Goal: Transaction & Acquisition: Purchase product/service

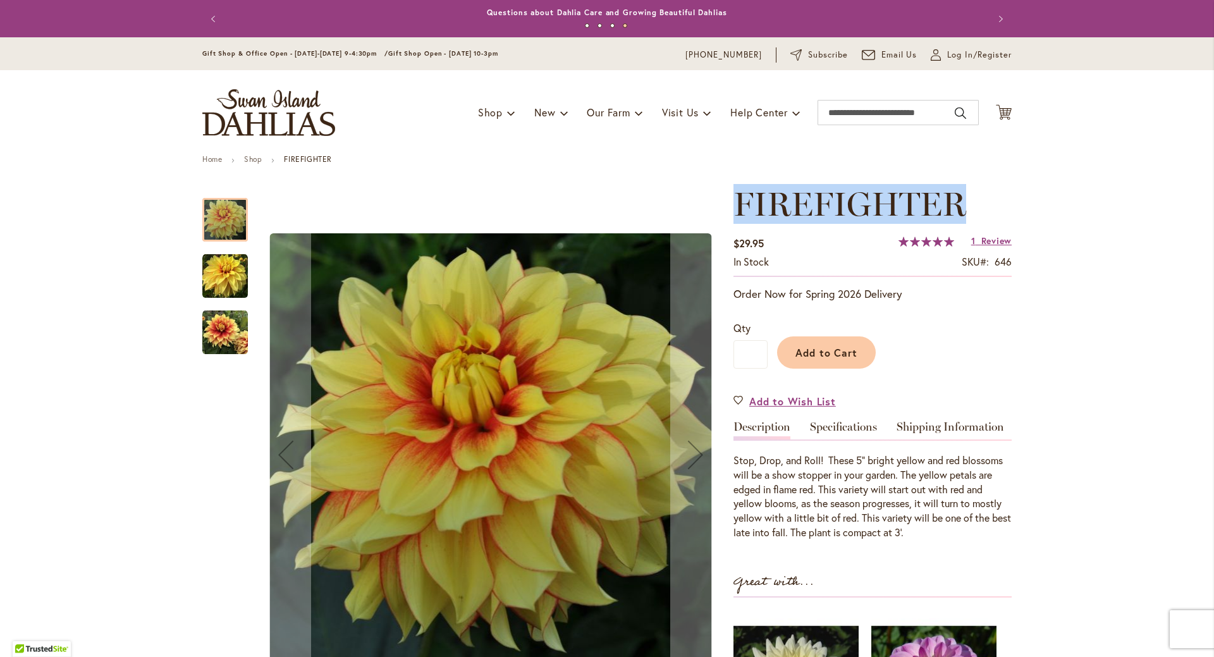
drag, startPoint x: 956, startPoint y: 195, endPoint x: 724, endPoint y: 214, distance: 232.2
copy span "FIREFIGHTER"
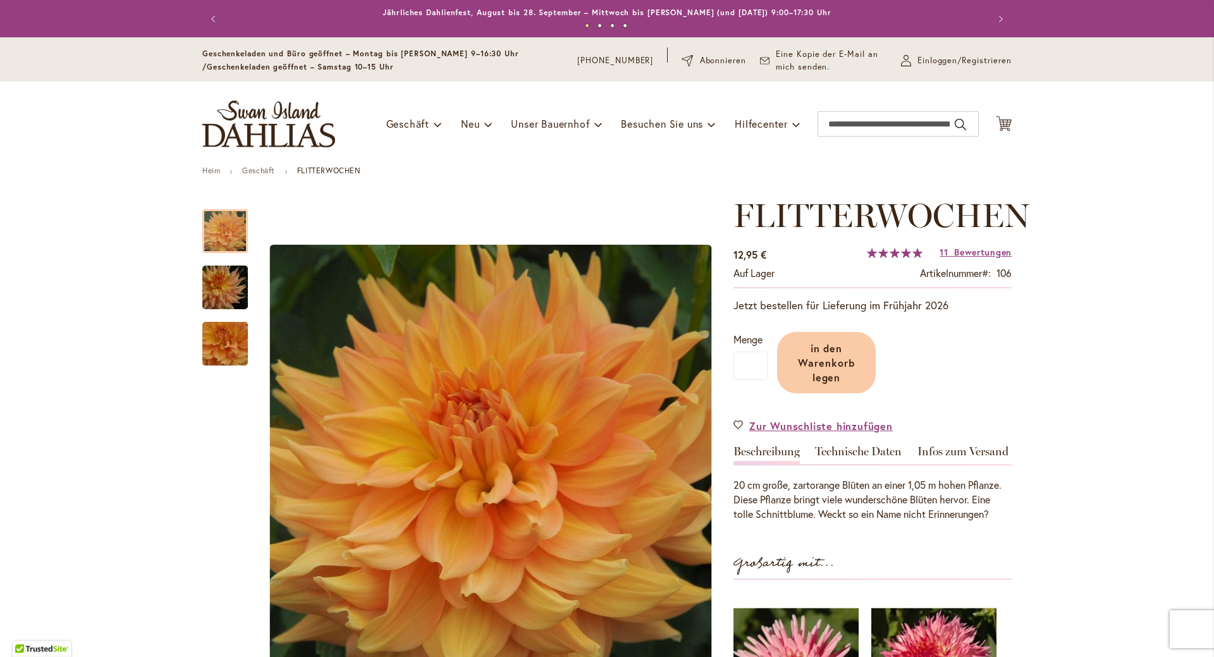
drag, startPoint x: 1063, startPoint y: 1, endPoint x: 1102, endPoint y: 241, distance: 243.4
click at [262, 173] on font "Geschäft" at bounding box center [258, 170] width 33 height 9
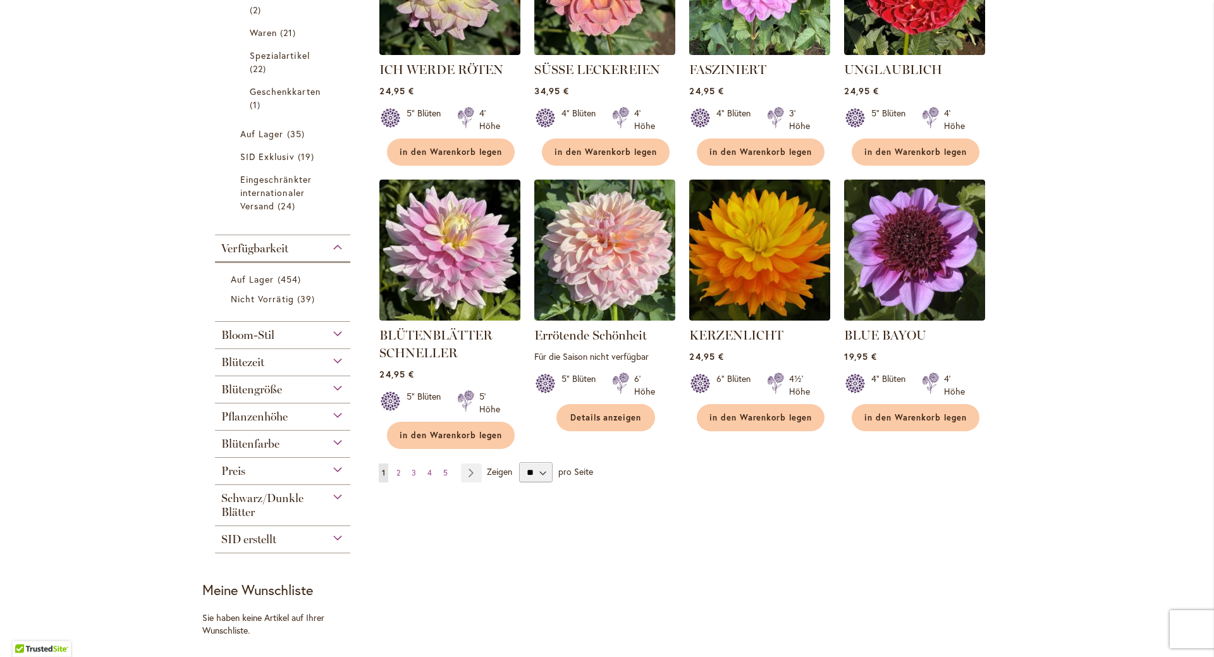
scroll to position [885, 0]
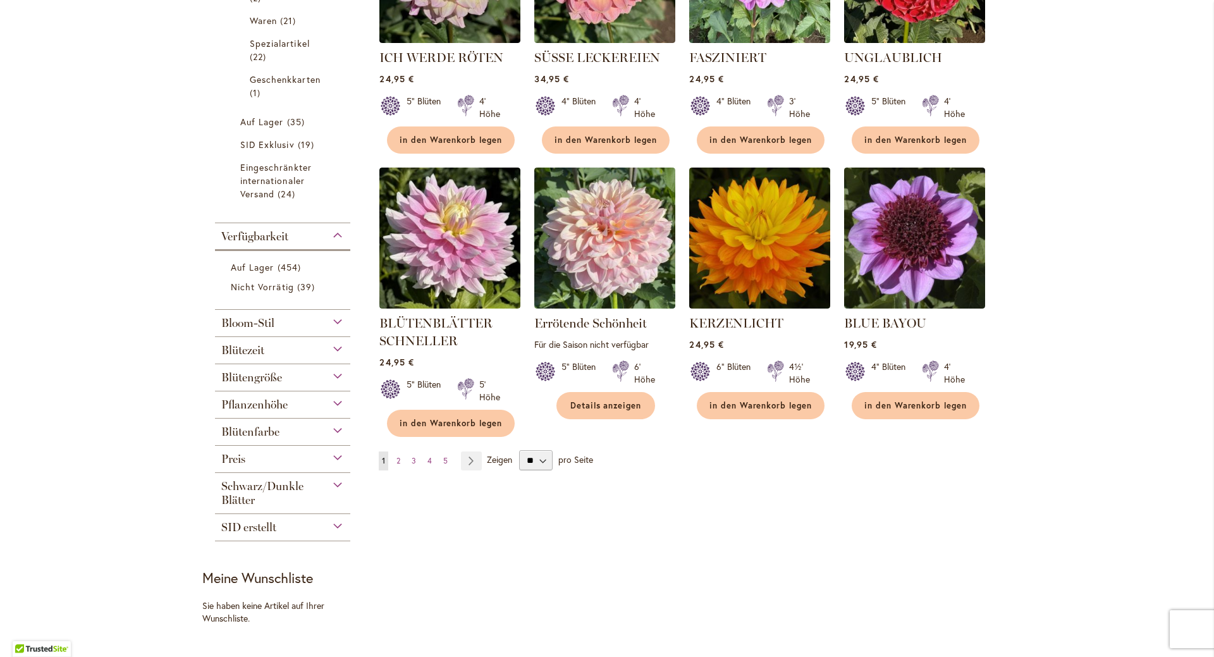
click at [333, 400] on div "Pflanzenhöhe" at bounding box center [282, 401] width 135 height 20
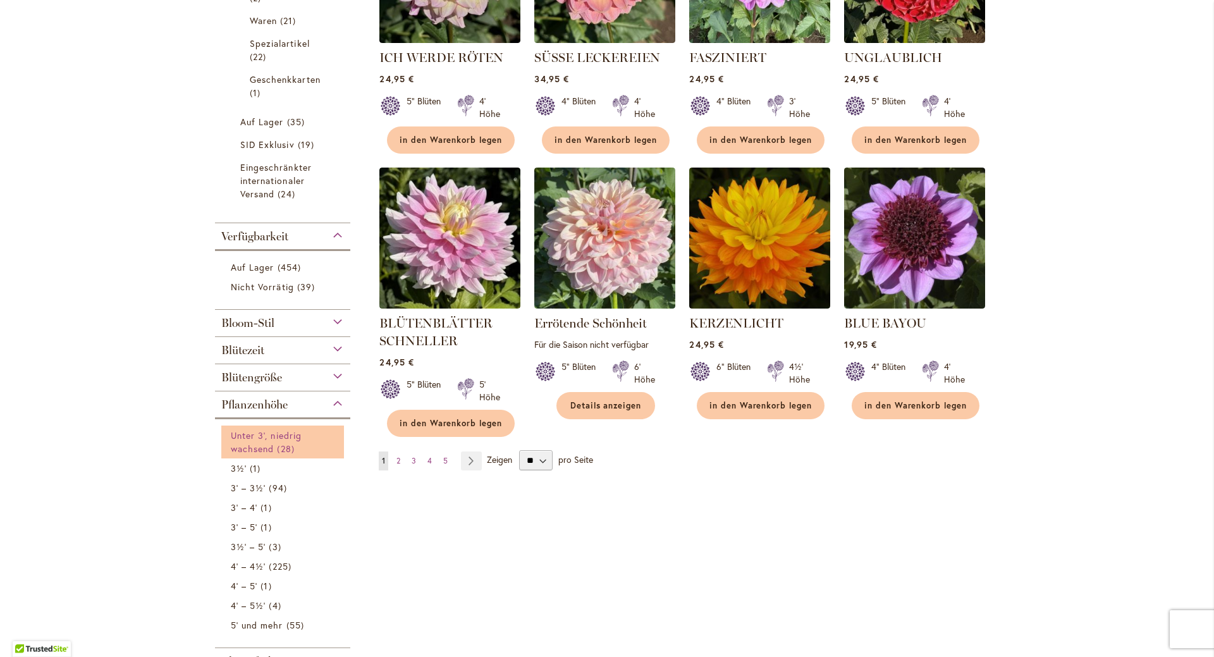
click at [257, 443] on font "Unter 3', niedrig wachsend" at bounding box center [266, 441] width 71 height 25
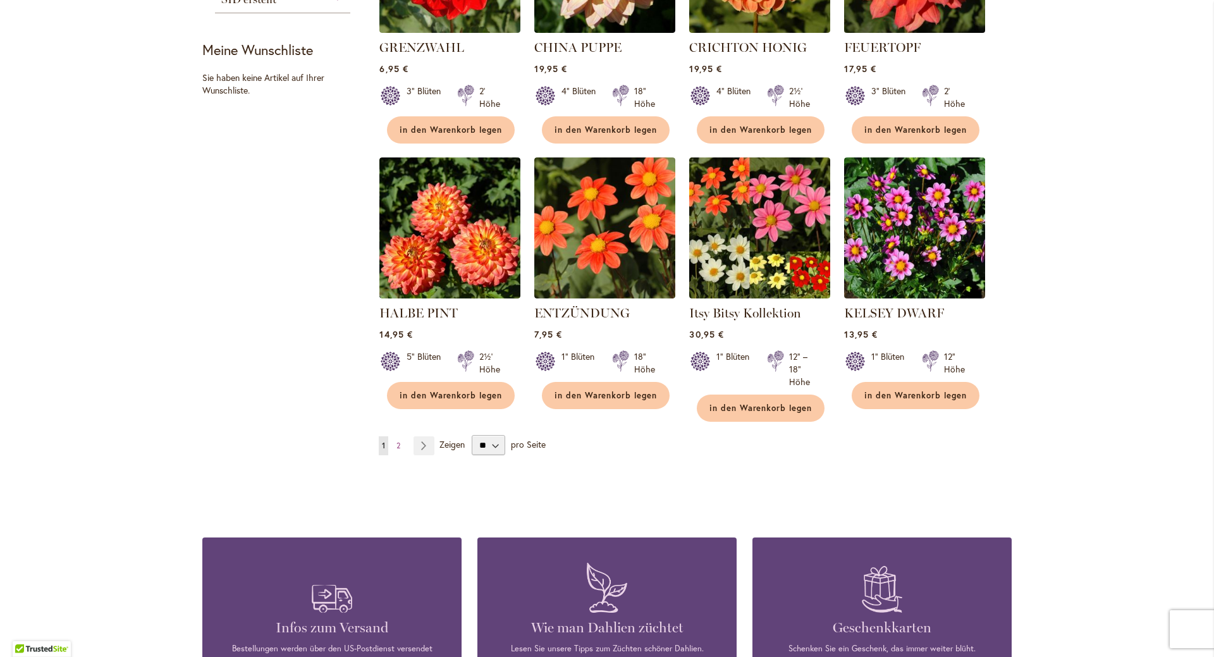
scroll to position [948, 0]
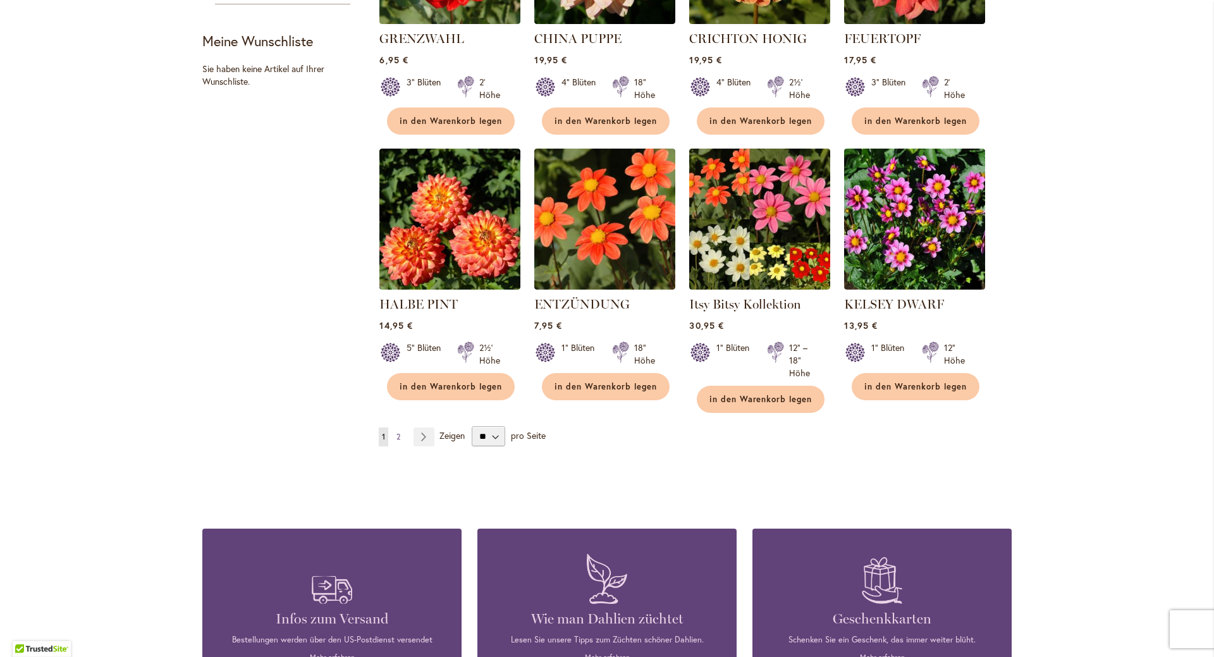
click at [396, 435] on font "2" at bounding box center [398, 436] width 4 height 9
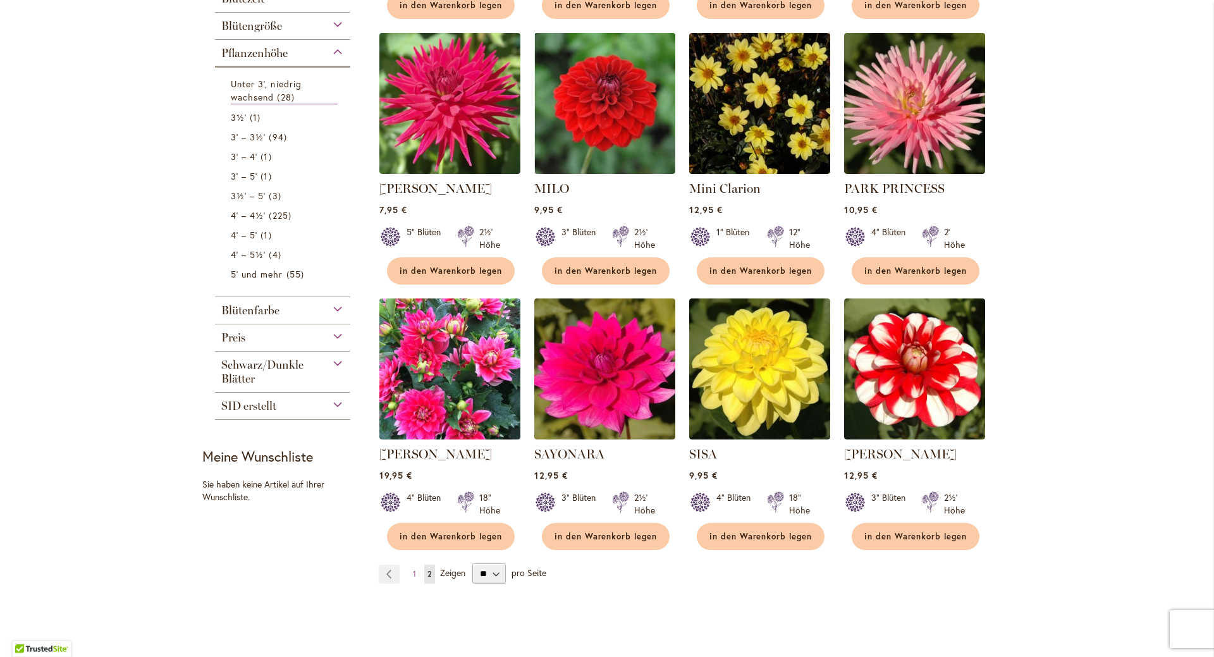
scroll to position [478, 0]
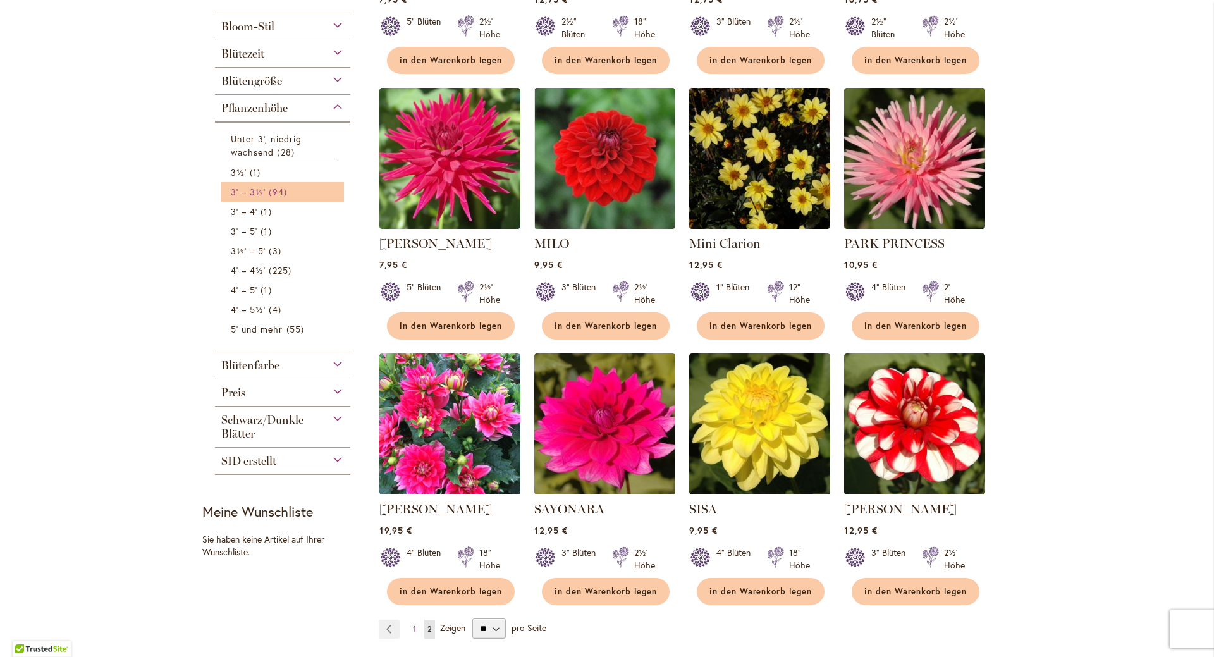
click at [252, 190] on font "3' – 3½'" at bounding box center [248, 192] width 35 height 12
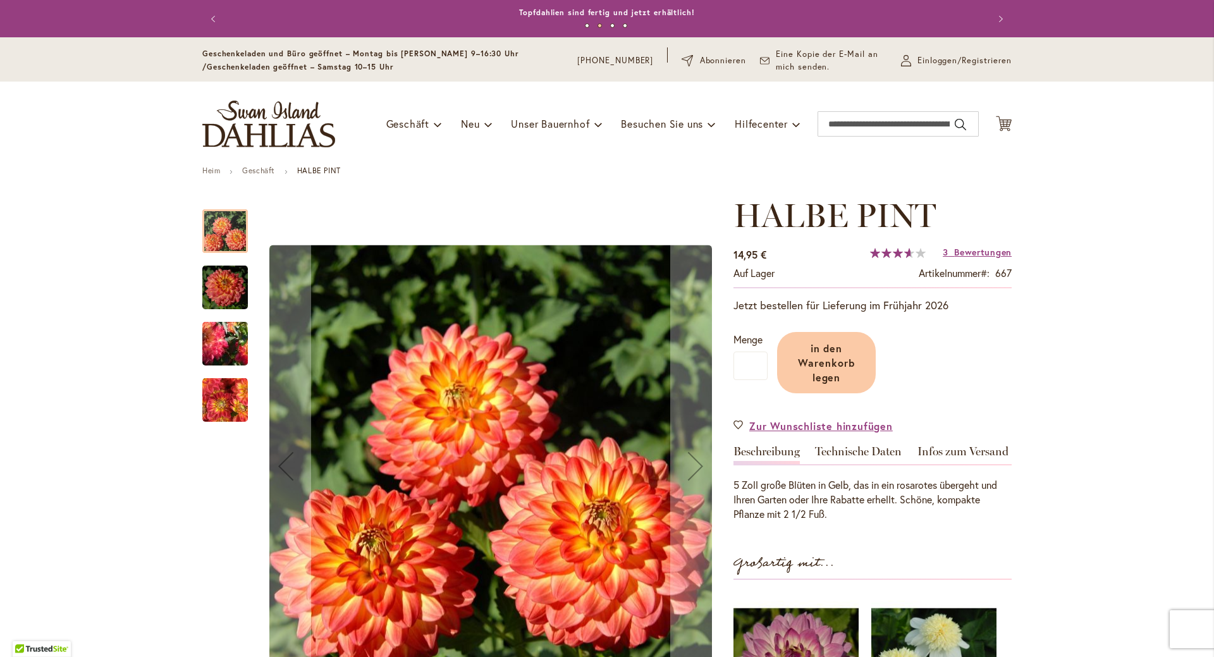
click at [218, 343] on img "HALBE PINT" at bounding box center [225, 344] width 91 height 72
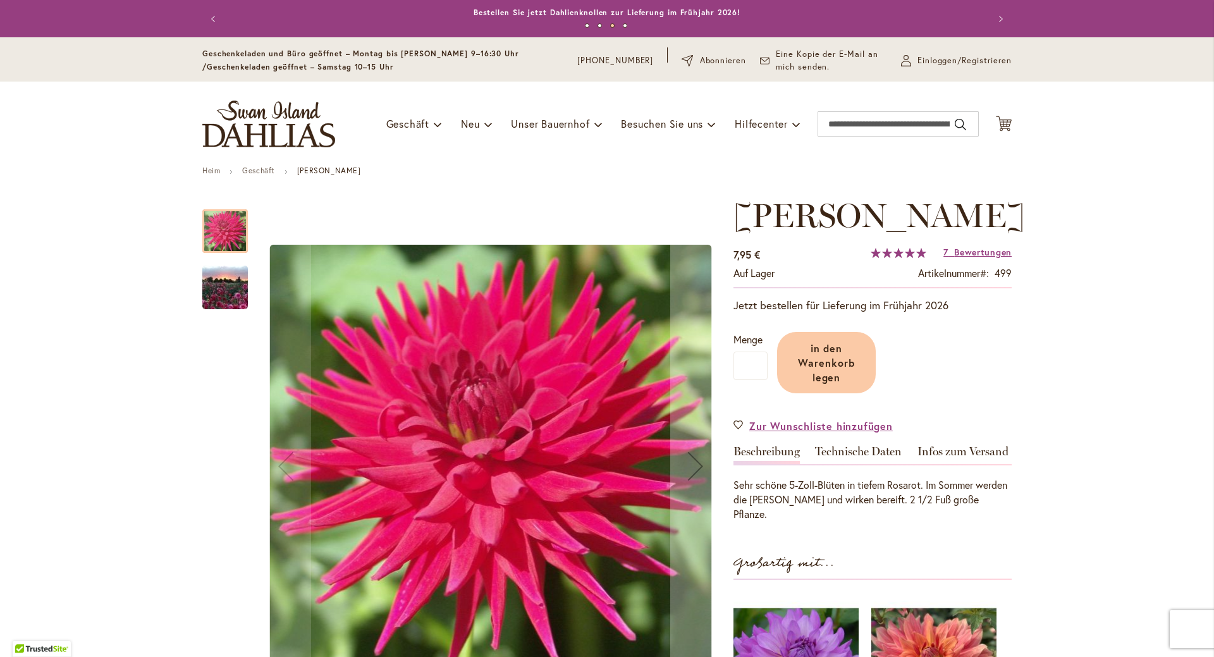
click at [222, 284] on img "MATILDA HUSTON" at bounding box center [225, 287] width 91 height 68
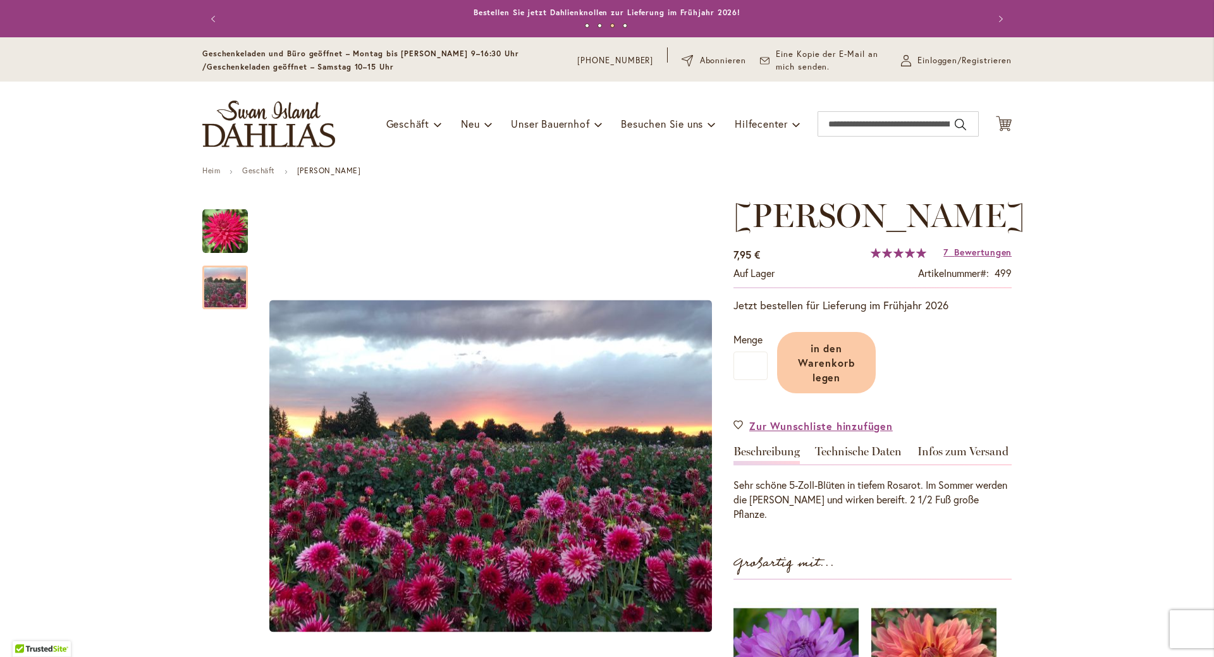
drag, startPoint x: 1045, startPoint y: 0, endPoint x: 1101, endPoint y: 327, distance: 332.2
drag, startPoint x: 869, startPoint y: 253, endPoint x: 746, endPoint y: 212, distance: 129.3
copy div "Zum Anfang der Bildergalerie springen MATILDA HUSTON"
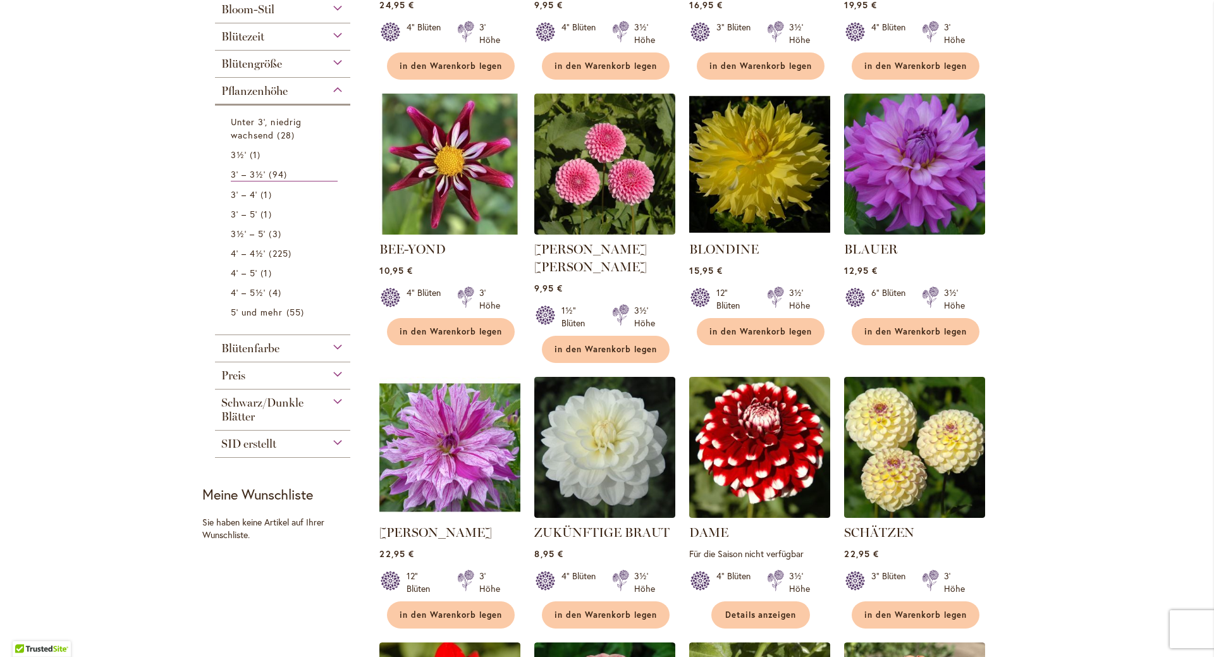
scroll to position [506, 0]
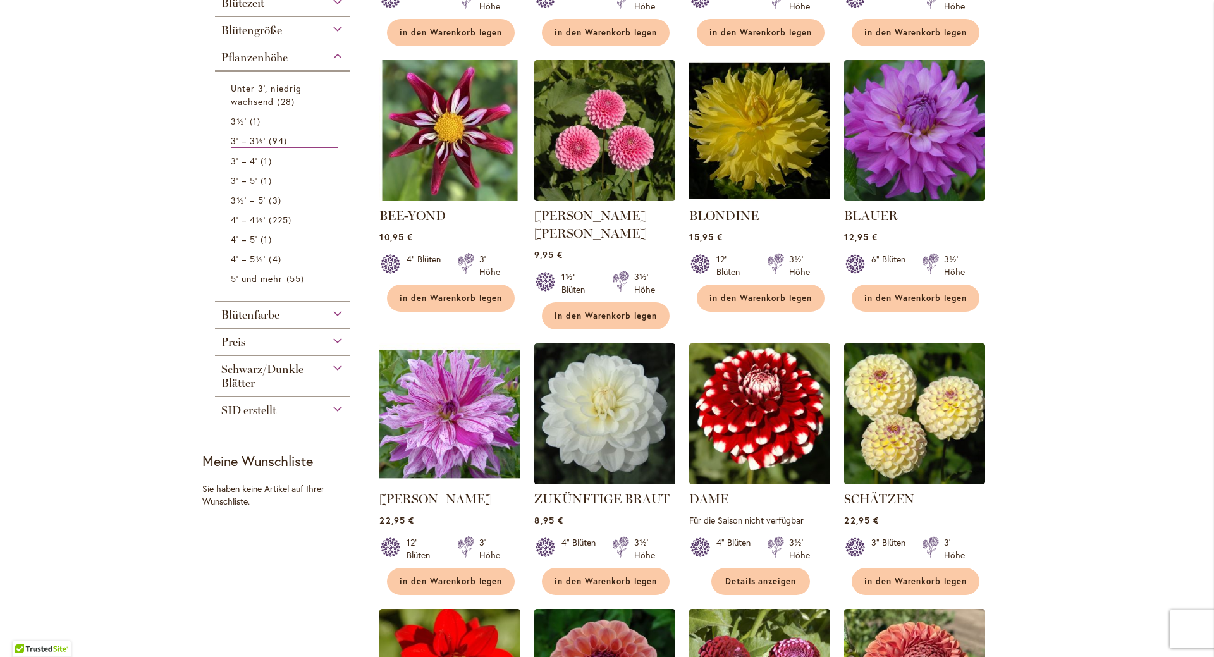
drag, startPoint x: 1174, startPoint y: 20, endPoint x: 1128, endPoint y: 76, distance: 71.9
click at [1131, 90] on div "Zum Inhalt springen Geschenkeladen und Büro geöffnet – Montag bis [PERSON_NAME]…" at bounding box center [607, 542] width 1214 height 2021
drag, startPoint x: 1044, startPoint y: 3, endPoint x: 1107, endPoint y: 126, distance: 138.8
click at [1107, 126] on div "Zum Inhalt springen Geschenkeladen und Büro geöffnet – Montag bis [PERSON_NAME]…" at bounding box center [607, 542] width 1214 height 2021
drag, startPoint x: 446, startPoint y: 472, endPoint x: 439, endPoint y: 478, distance: 10.3
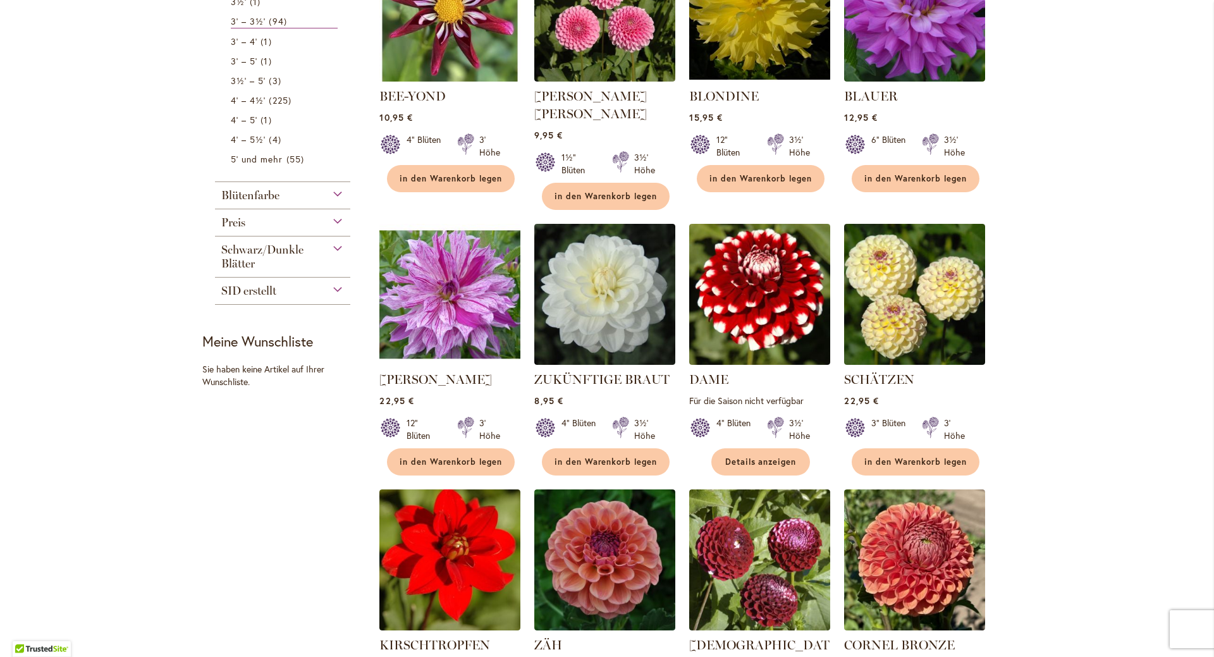
scroll to position [822, 0]
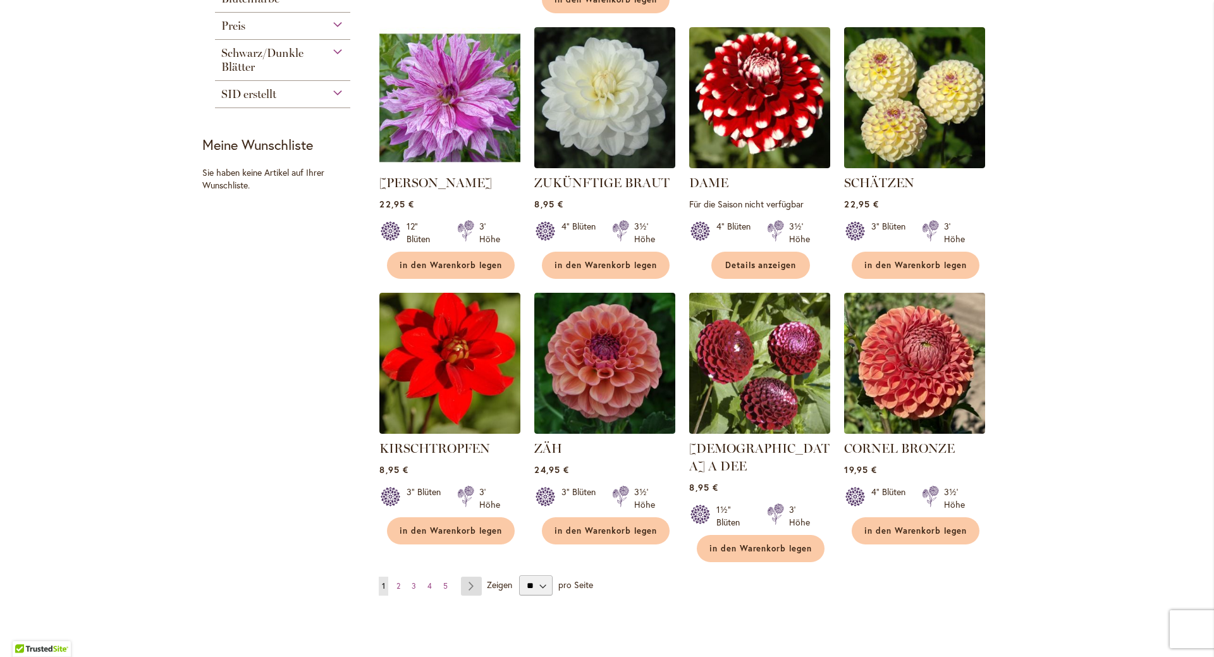
click at [462, 576] on link "Seite Nächste" at bounding box center [471, 585] width 21 height 19
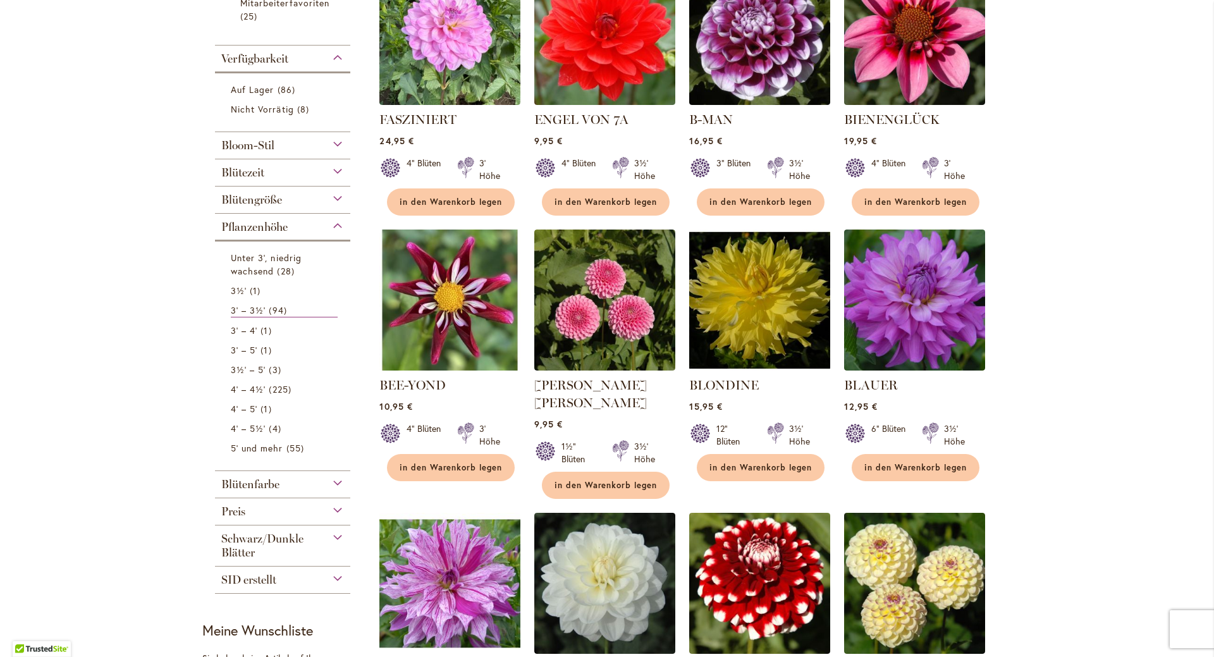
scroll to position [316, 0]
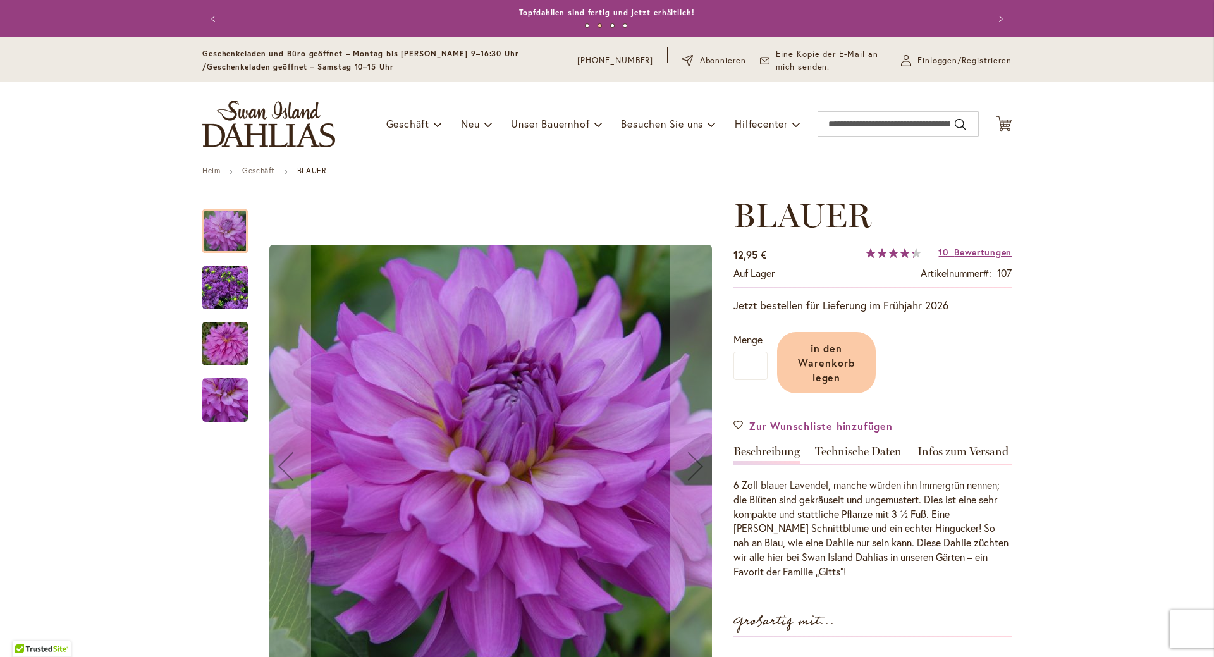
click at [224, 287] on img "Blaugrün" at bounding box center [225, 288] width 46 height 46
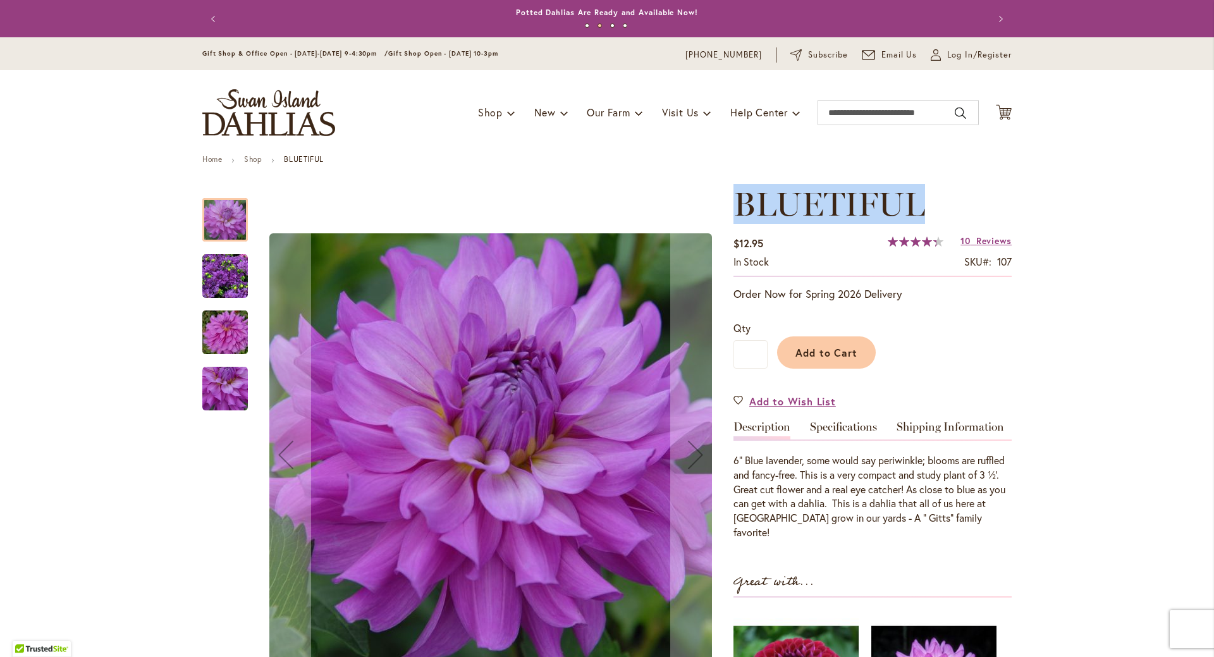
drag, startPoint x: 919, startPoint y: 201, endPoint x: 727, endPoint y: 205, distance: 192.2
copy span "BLUETIFUL"
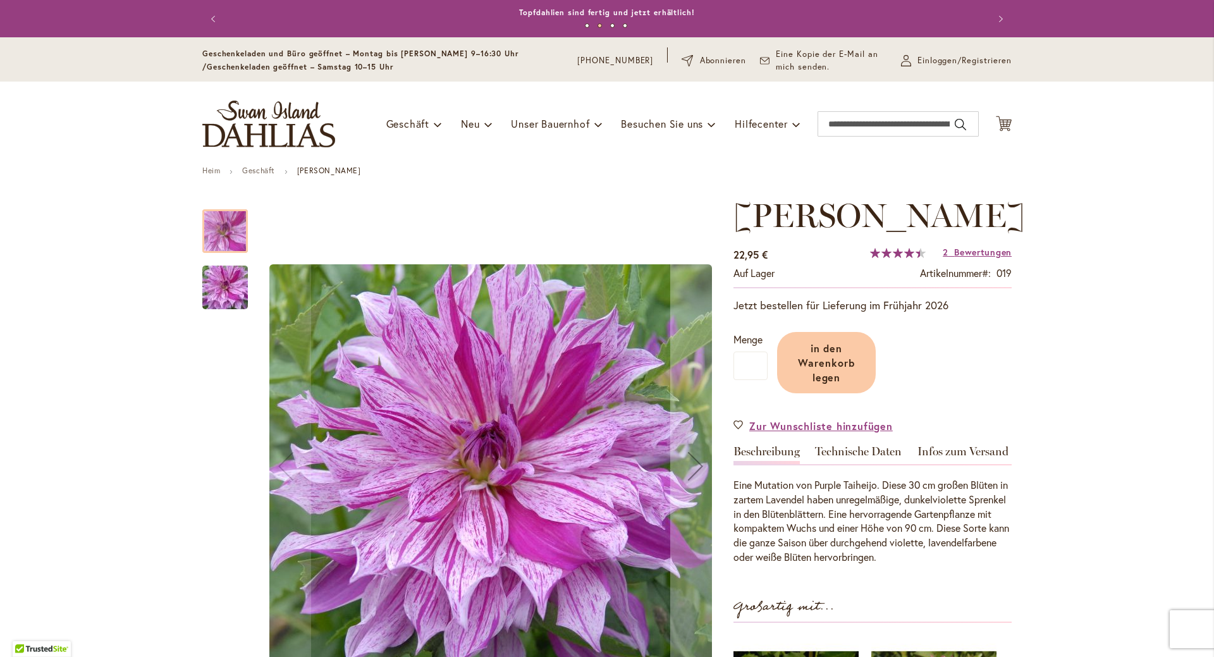
click at [1092, 144] on header "Zum Inhalt springen Geschenkeladen und Büro geöffnet – Montag bis Freitag 9–16:…" at bounding box center [607, 101] width 1214 height 129
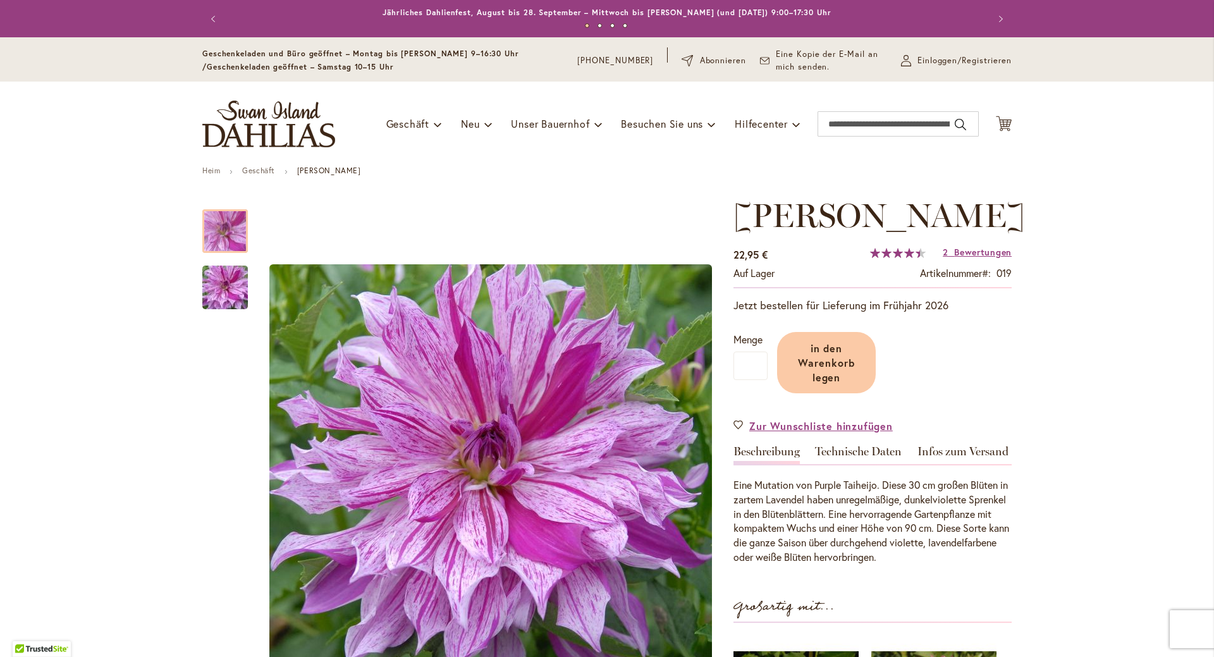
drag, startPoint x: 1066, startPoint y: 3, endPoint x: 1118, endPoint y: 152, distance: 158.5
click at [1118, 152] on header "Zum Inhalt springen Geschenkeladen und Büro geöffnet – Montag bis Freitag 9–16:…" at bounding box center [607, 101] width 1214 height 129
drag, startPoint x: 879, startPoint y: 253, endPoint x: 734, endPoint y: 208, distance: 151.7
click at [734, 208] on font "BRANDON MICHAEL" at bounding box center [878, 215] width 291 height 40
copy font "BRANDON MICHAEL"
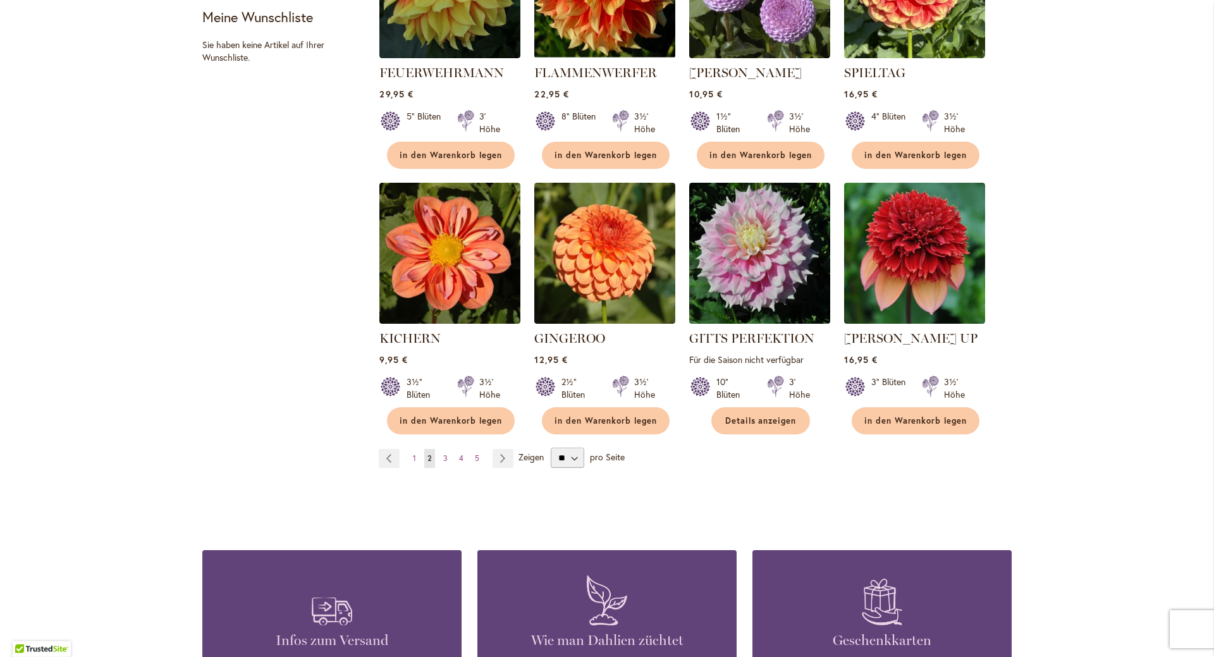
scroll to position [1011, 0]
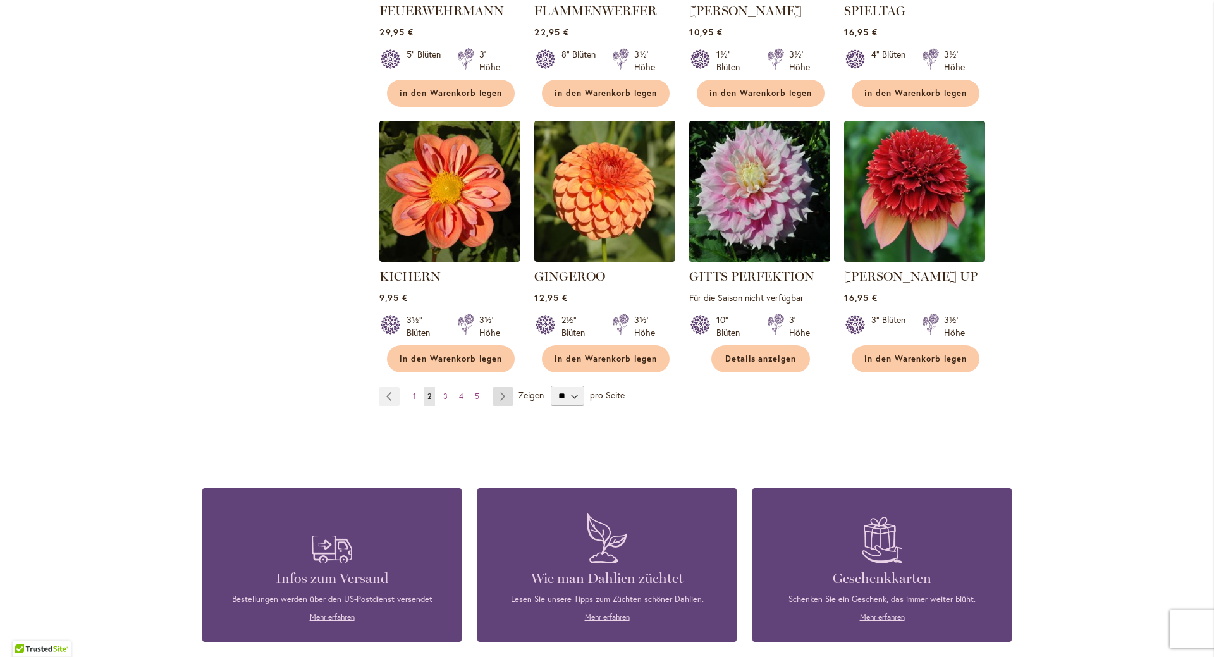
click at [501, 387] on link "Seite Nächste" at bounding box center [502, 396] width 21 height 19
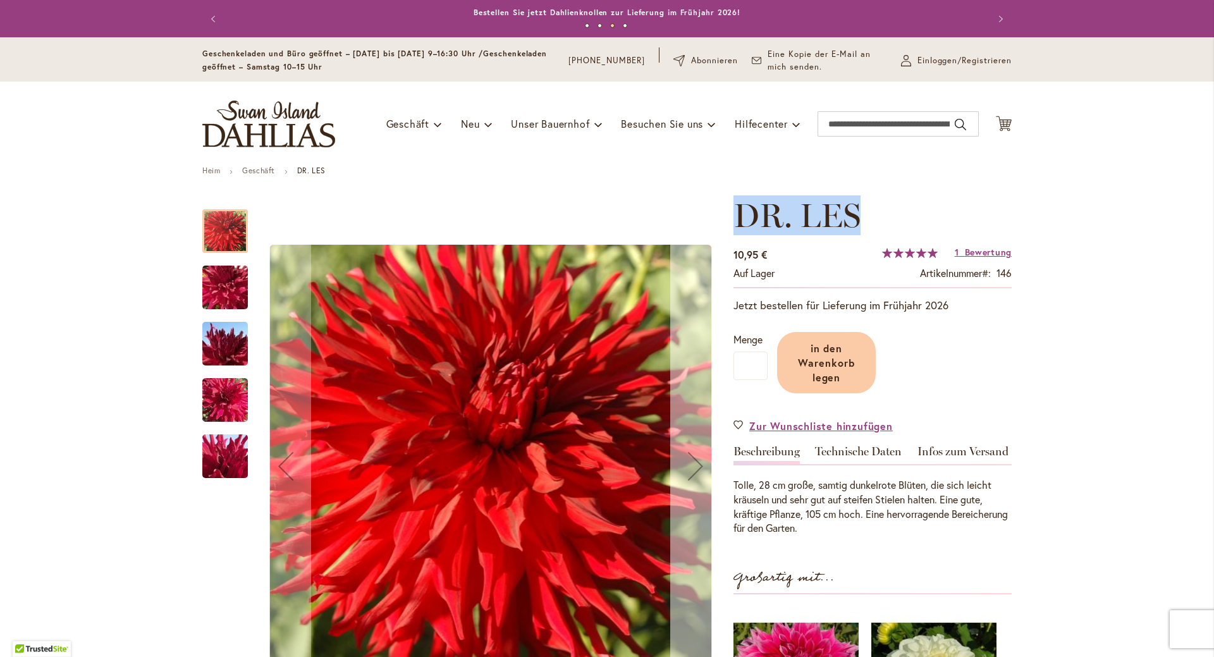
drag, startPoint x: 854, startPoint y: 215, endPoint x: 713, endPoint y: 221, distance: 141.1
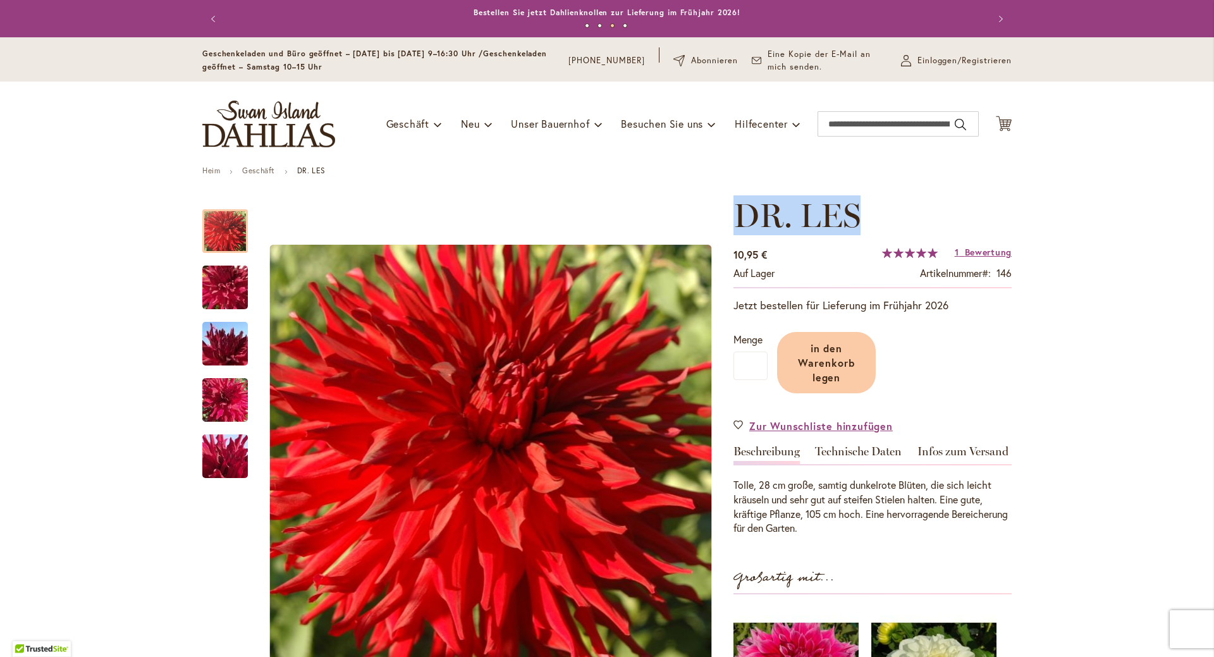
copy div "Zum Anfang der Bildergalerie springen DR. LES"
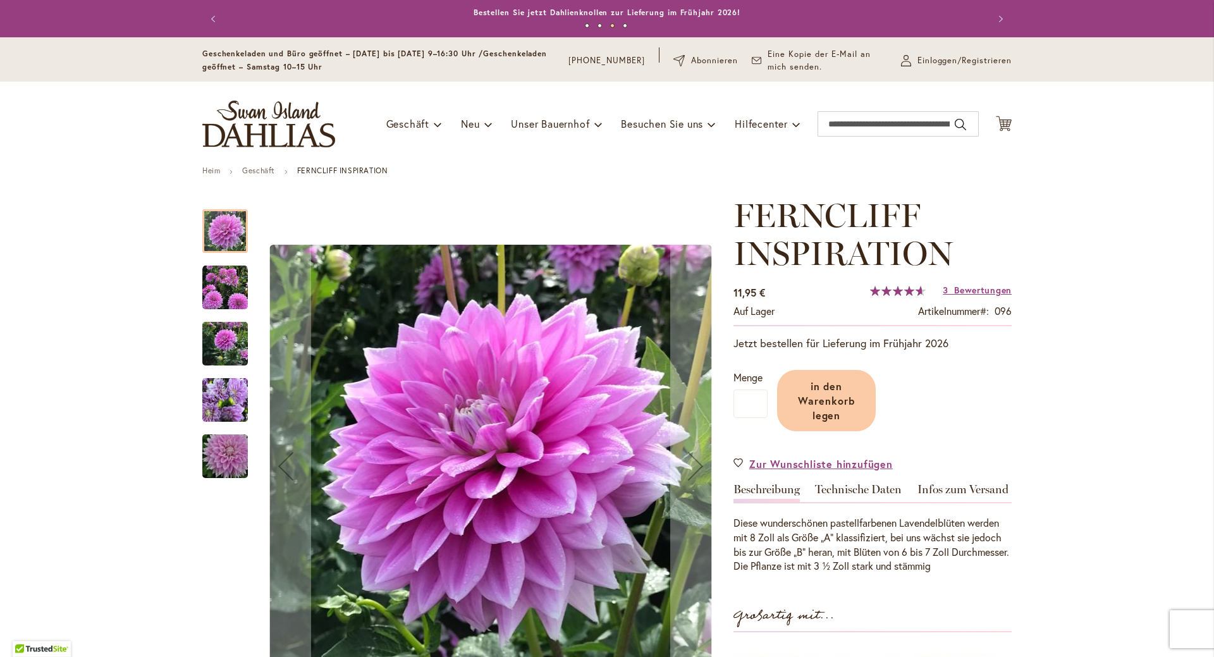
click at [214, 282] on img "Ferncliff Inspiration" at bounding box center [225, 288] width 46 height 46
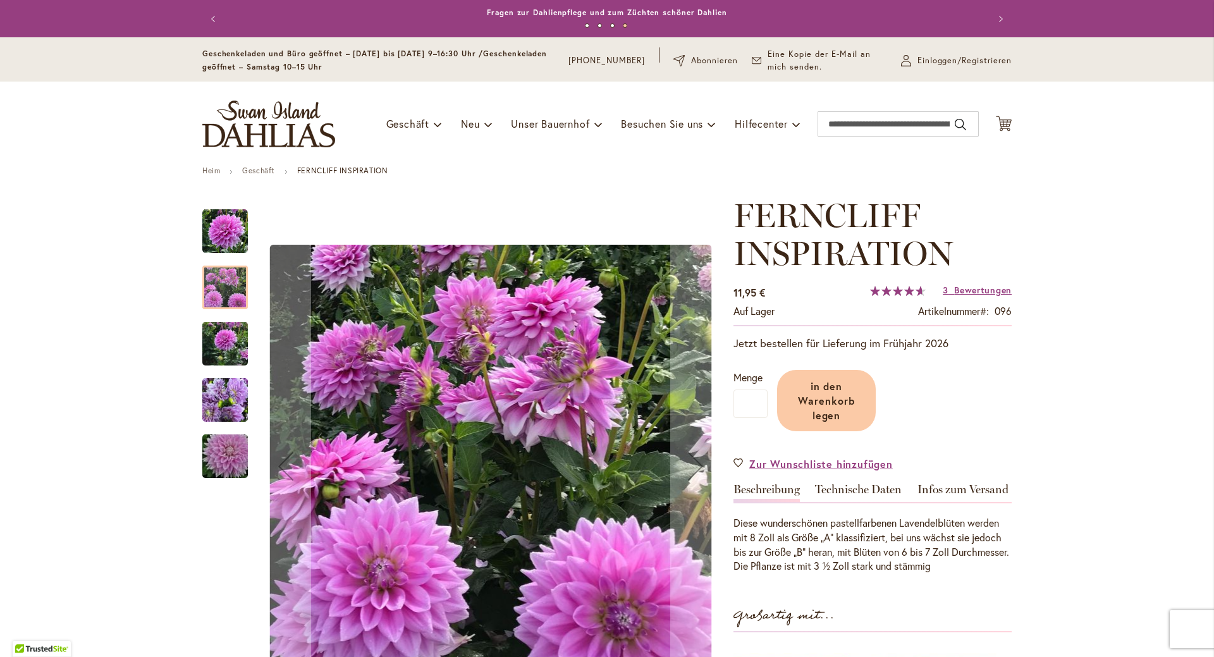
click at [212, 399] on img "Ferncliff Inspiration" at bounding box center [225, 400] width 46 height 61
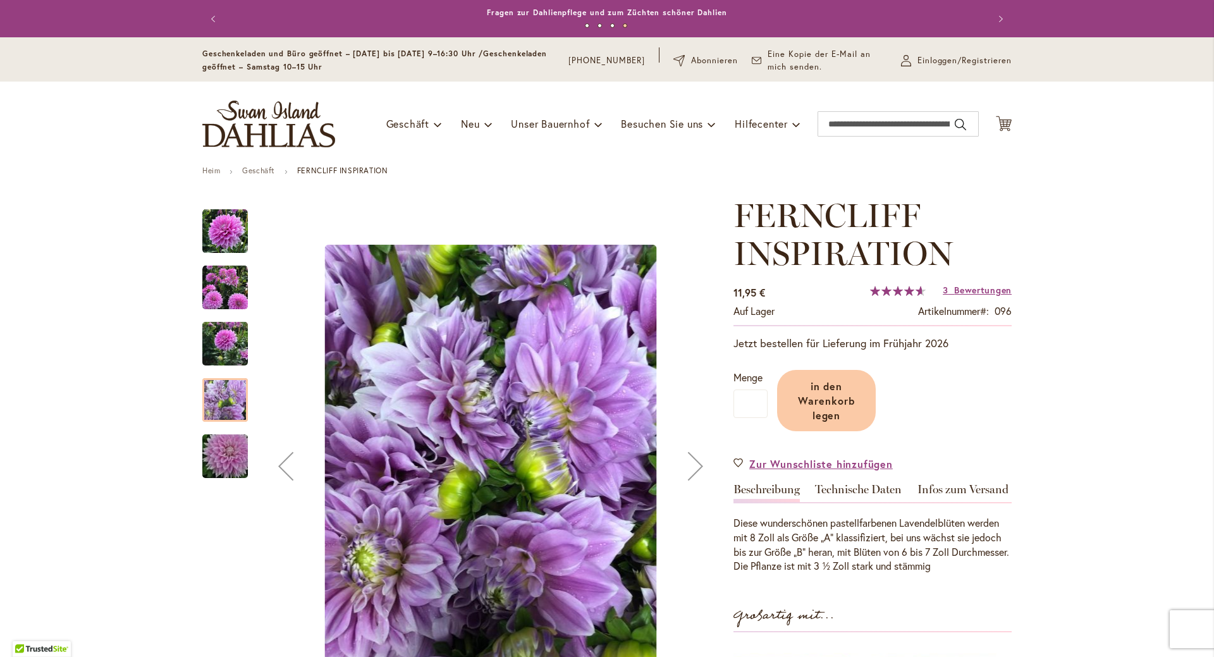
click at [219, 300] on img "Ferncliff Inspiration" at bounding box center [225, 288] width 46 height 46
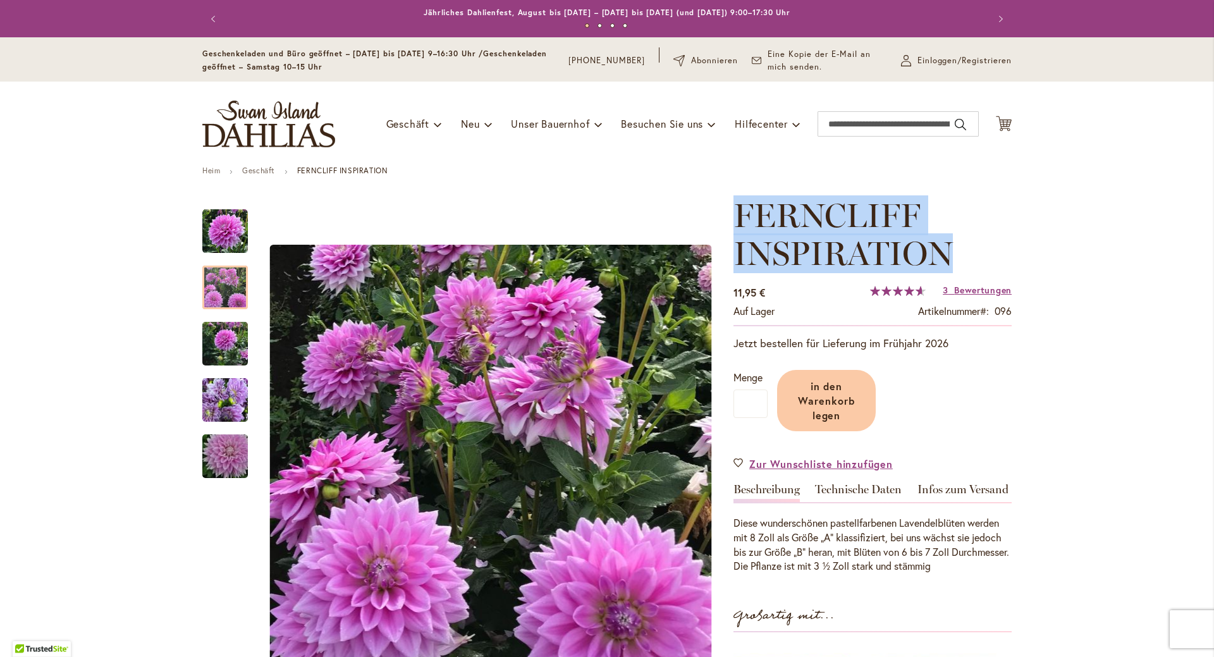
drag, startPoint x: 951, startPoint y: 247, endPoint x: 734, endPoint y: 212, distance: 219.5
click at [734, 212] on h1 "FERNCLIFF INSPIRATION" at bounding box center [872, 235] width 278 height 76
copy font "FERNCLIFF INSPIRATION"
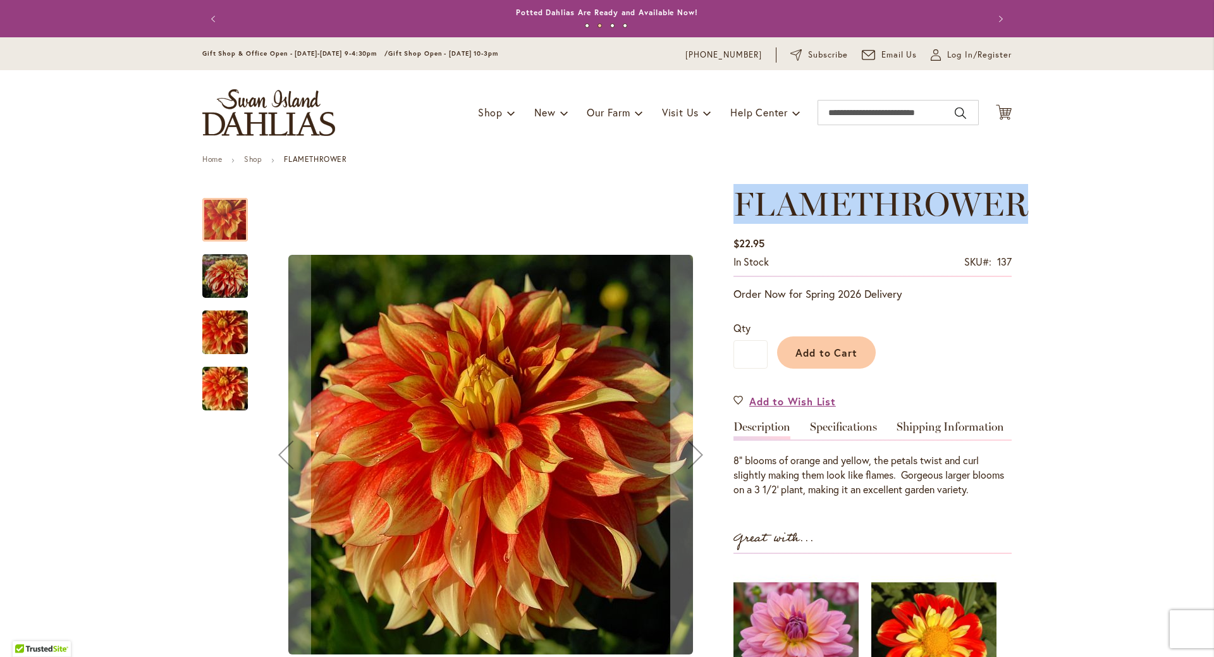
drag, startPoint x: 1018, startPoint y: 209, endPoint x: 740, endPoint y: 214, distance: 278.2
click at [733, 216] on span "FLAMETHROWER" at bounding box center [880, 204] width 295 height 40
copy span "FLAMETHROWER"
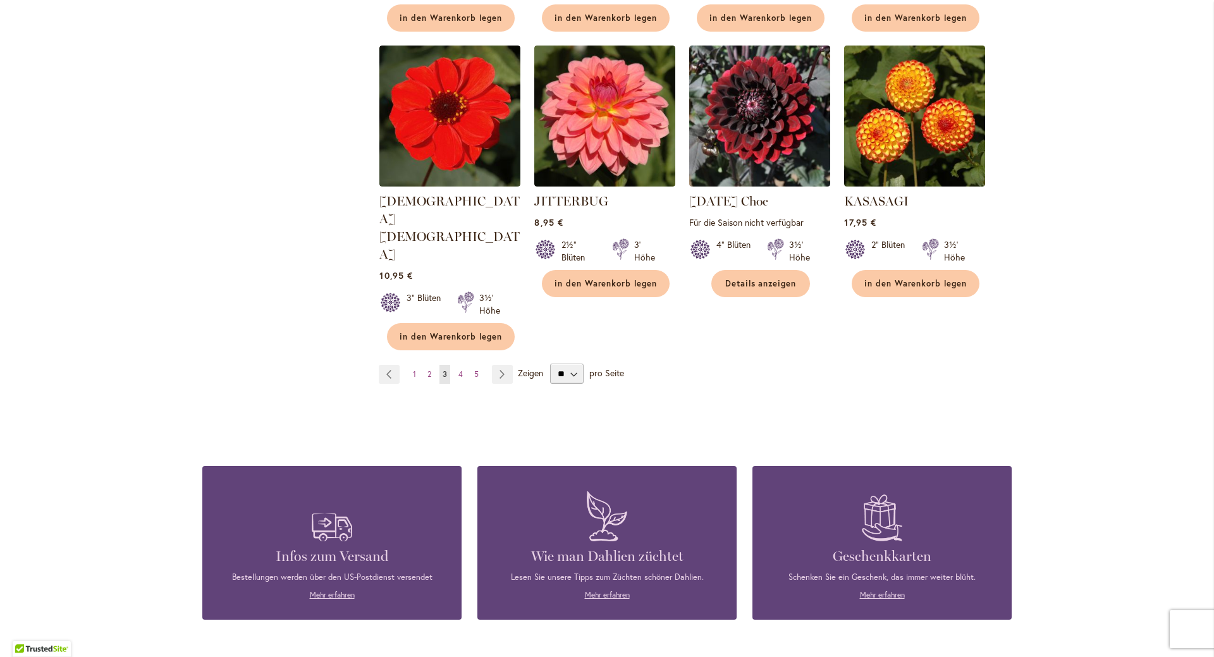
scroll to position [1075, 0]
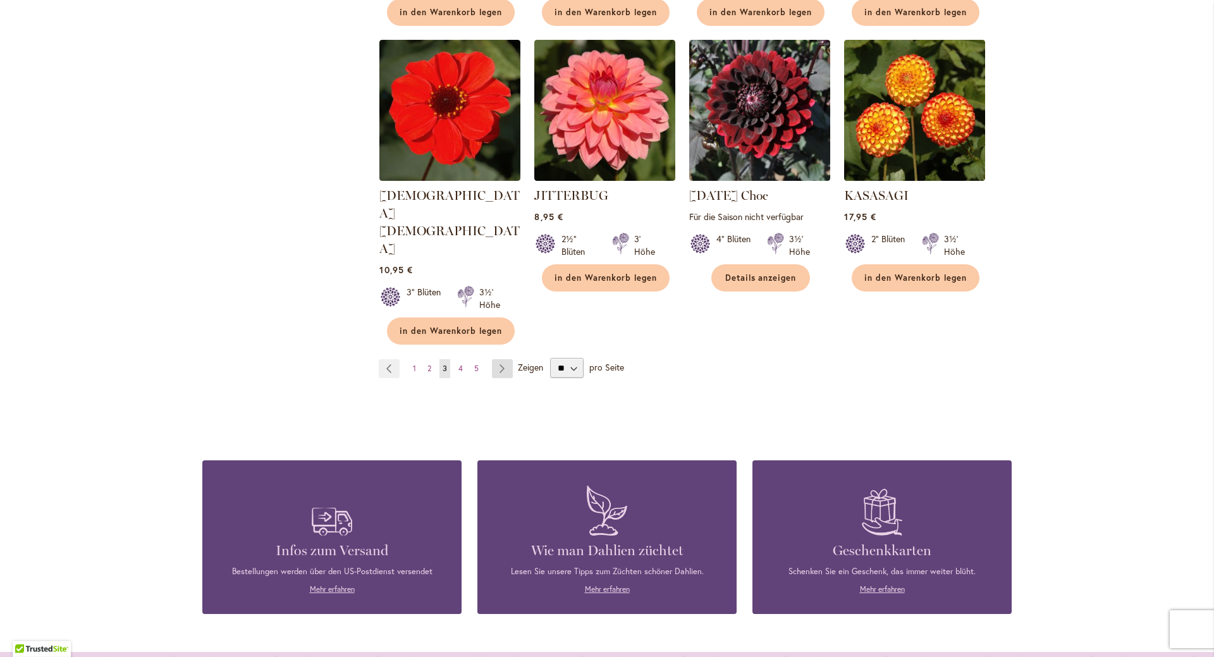
click at [501, 359] on link "Seite Nächste" at bounding box center [502, 368] width 21 height 19
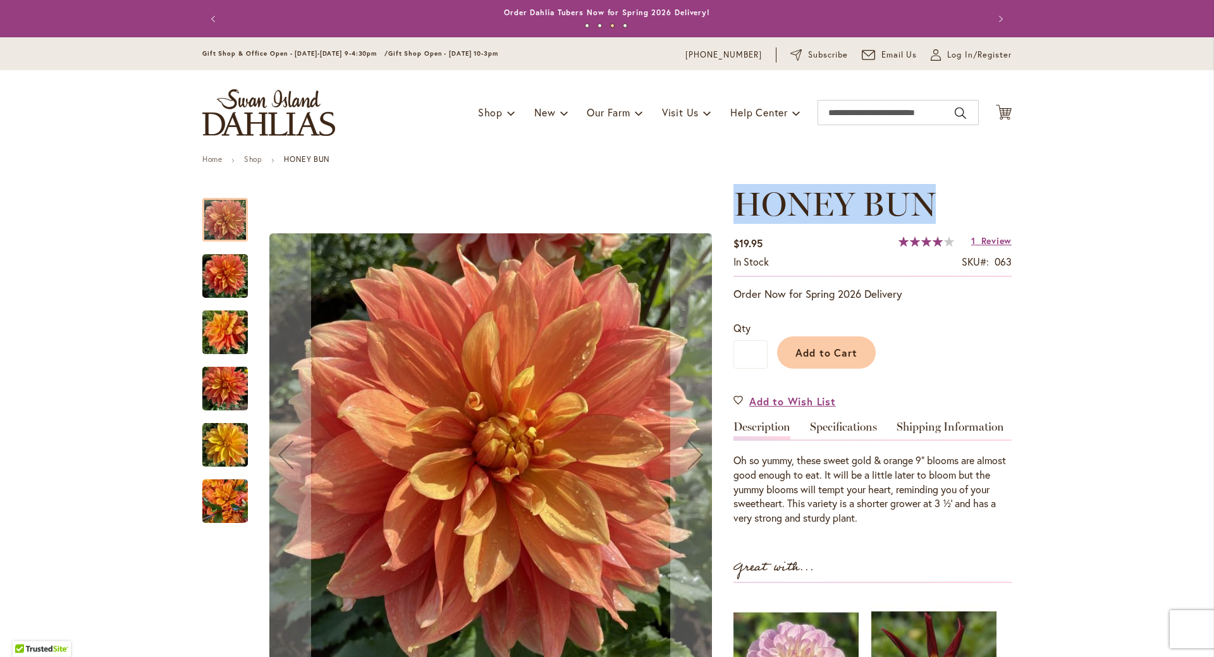
drag, startPoint x: 929, startPoint y: 204, endPoint x: 718, endPoint y: 201, distance: 211.1
copy div "Skip to the beginning of the images gallery HONEY BUN"
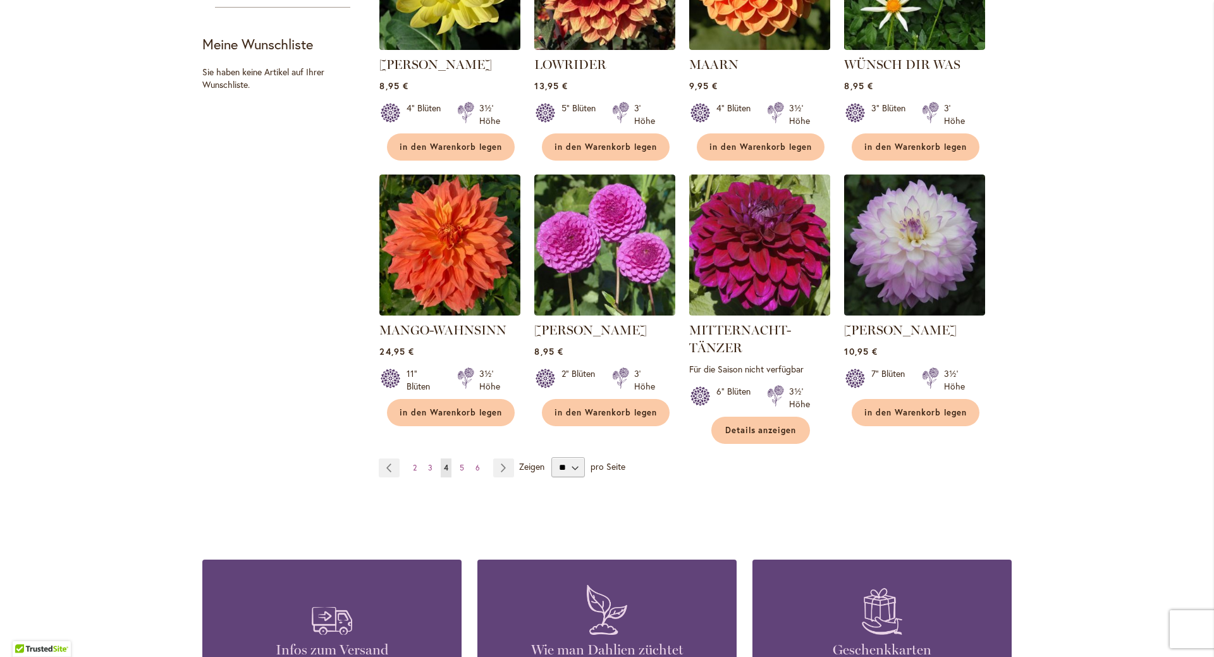
scroll to position [948, 0]
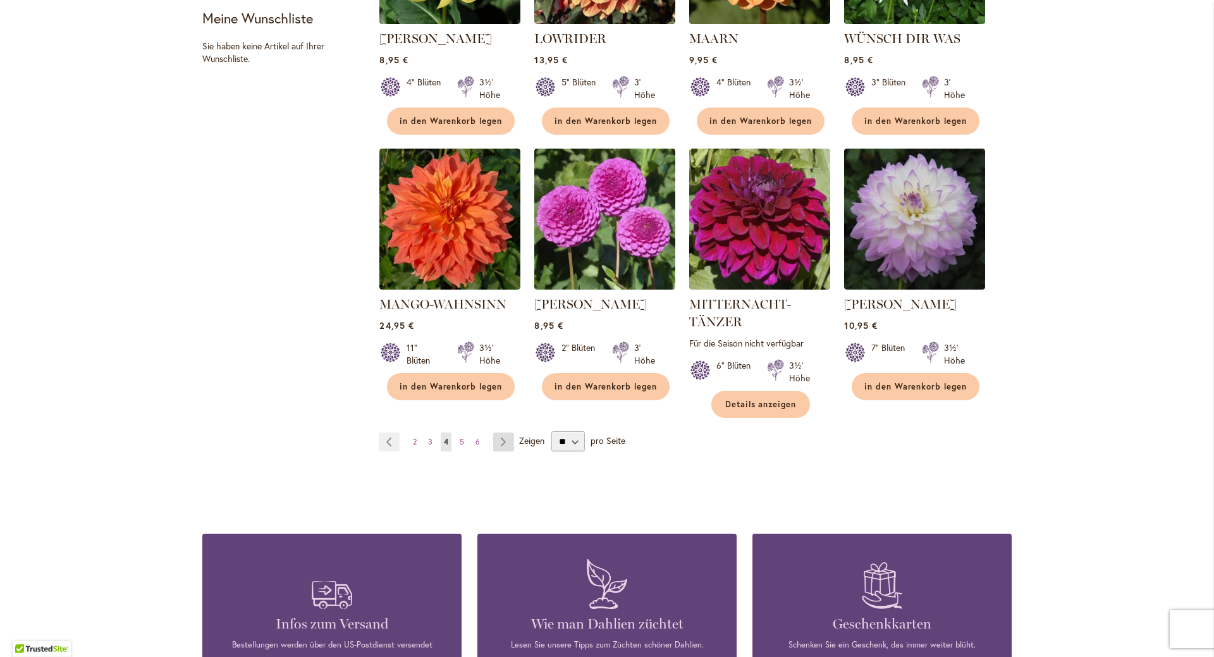
click at [501, 437] on link "Seite Nächste" at bounding box center [503, 441] width 21 height 19
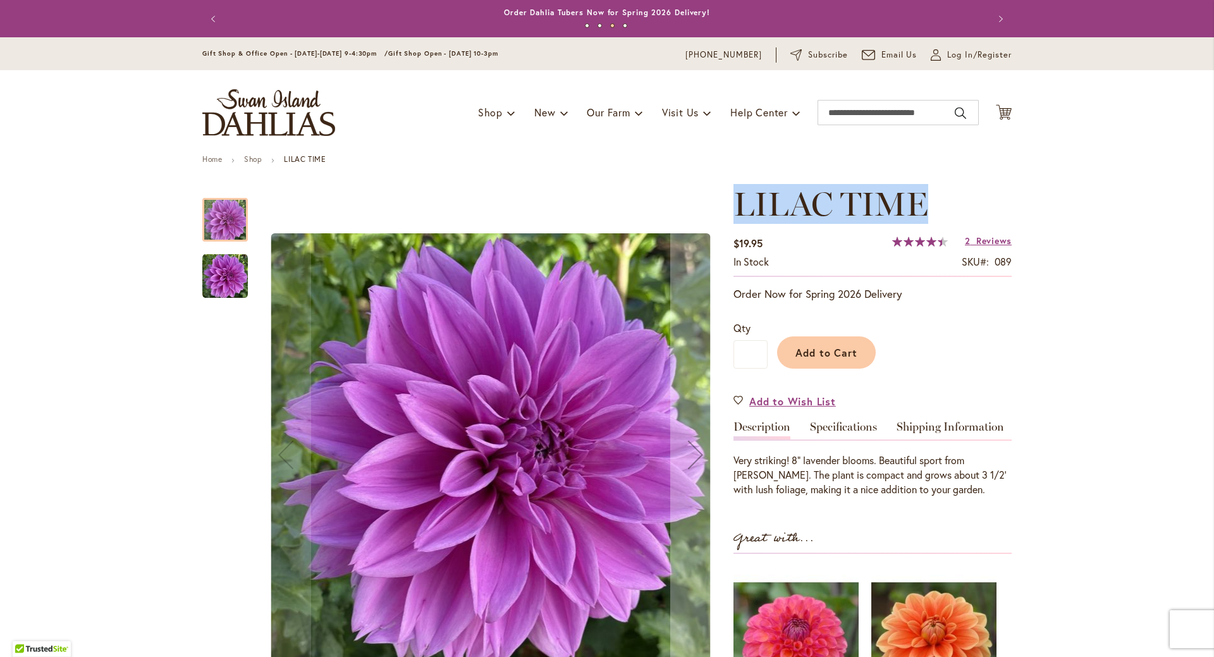
drag, startPoint x: 922, startPoint y: 202, endPoint x: 732, endPoint y: 194, distance: 190.4
click at [733, 194] on span "LILAC TIME" at bounding box center [830, 204] width 195 height 40
copy span "LILAC TIME"
